Goal: Check status: Check status

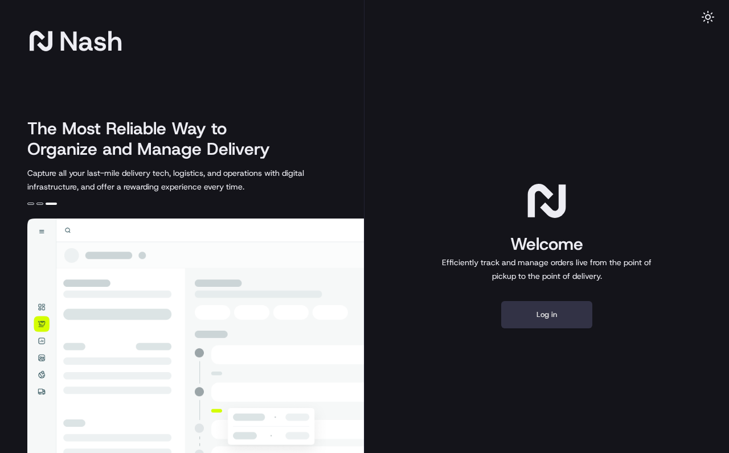
click at [548, 321] on button "Log in" at bounding box center [546, 314] width 91 height 27
